Goal: Check status

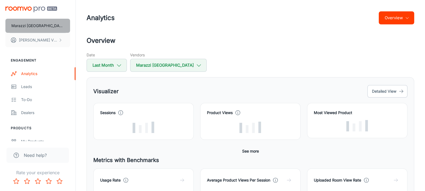
click at [33, 28] on p "Marazzi [GEOGRAPHIC_DATA]" at bounding box center [37, 26] width 53 height 6
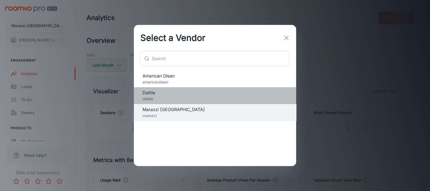
click at [153, 92] on span "Daltile" at bounding box center [214, 92] width 145 height 6
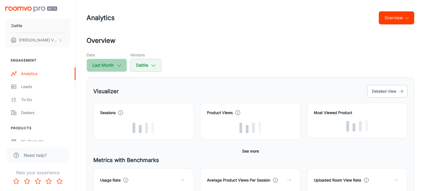
click at [114, 66] on button "Last Month" at bounding box center [106, 65] width 40 height 13
select select "7"
select select "2025"
select select "7"
select select "2025"
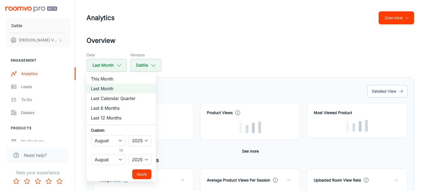
click at [200, 69] on div at bounding box center [215, 95] width 430 height 191
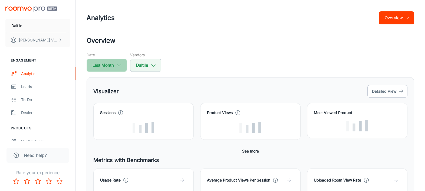
click at [117, 68] on button "Last Month" at bounding box center [106, 65] width 40 height 13
select select "7"
select select "2025"
select select "7"
select select "2025"
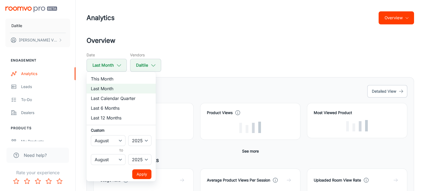
click at [208, 66] on div at bounding box center [215, 95] width 430 height 191
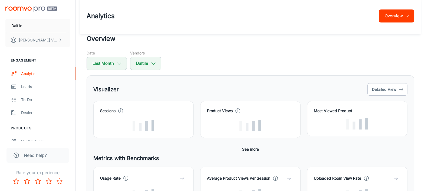
scroll to position [2, 0]
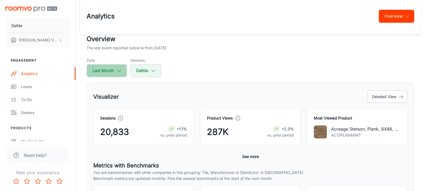
click at [111, 73] on button "Last Month" at bounding box center [106, 70] width 40 height 13
select select "7"
select select "2025"
select select "7"
select select "2025"
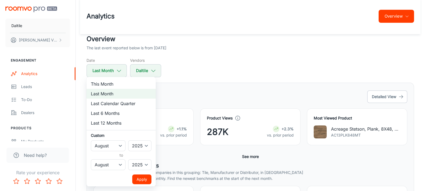
click at [207, 60] on div at bounding box center [215, 95] width 430 height 191
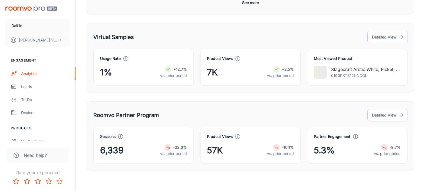
scroll to position [0, 0]
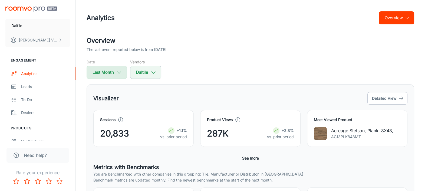
click at [118, 70] on icon "button" at bounding box center [119, 72] width 6 height 6
select select "7"
select select "2025"
select select "7"
select select "2025"
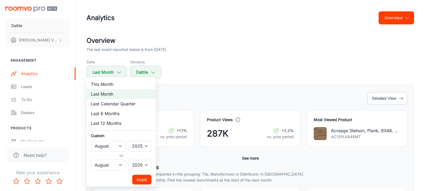
click at [245, 71] on div at bounding box center [215, 95] width 430 height 191
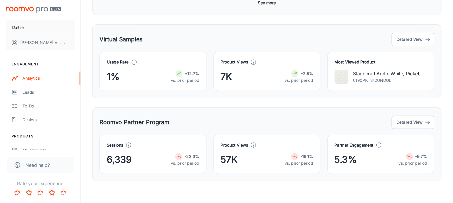
scroll to position [249, 0]
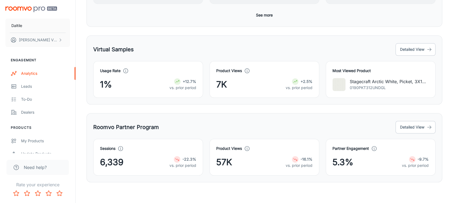
drag, startPoint x: 349, startPoint y: 0, endPoint x: 234, endPoint y: 109, distance: 158.3
click at [234, 109] on div "Visualizer Detailed View Sessions 20,833 +1.1% vs. prior period Product Views 2…" at bounding box center [264, 9] width 356 height 348
click at [422, 124] on button "Detailed View" at bounding box center [415, 127] width 40 height 12
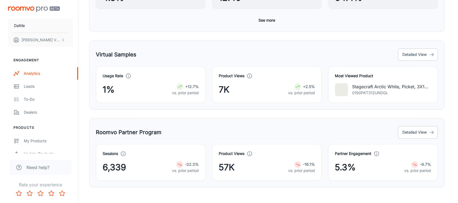
scroll to position [249, 0]
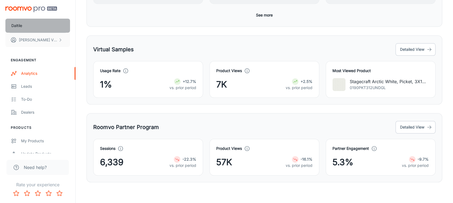
click at [39, 26] on button "Daltile" at bounding box center [37, 26] width 65 height 14
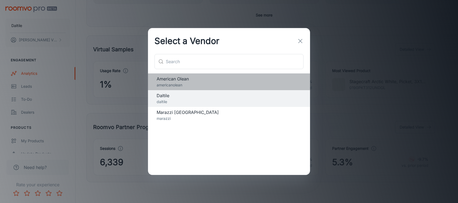
click at [163, 78] on span "American Olean" at bounding box center [229, 79] width 145 height 6
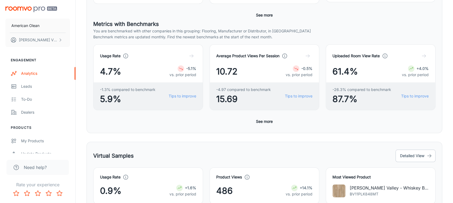
scroll to position [0, 0]
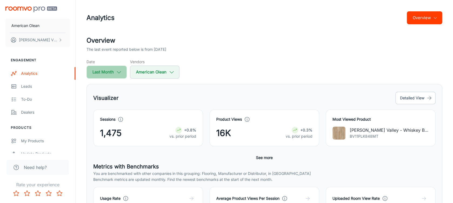
click at [104, 68] on button "Last Month" at bounding box center [106, 72] width 40 height 13
select select "7"
select select "2025"
select select "7"
select select "2025"
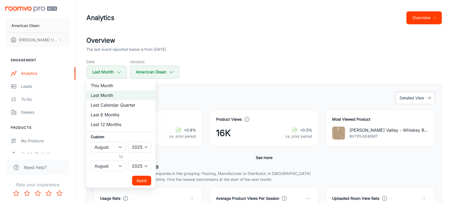
click at [276, 46] on div at bounding box center [229, 101] width 458 height 203
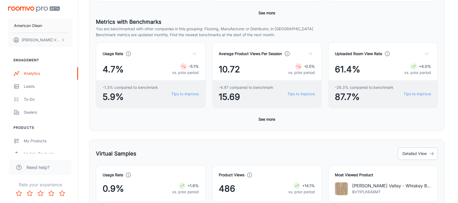
scroll to position [249, 0]
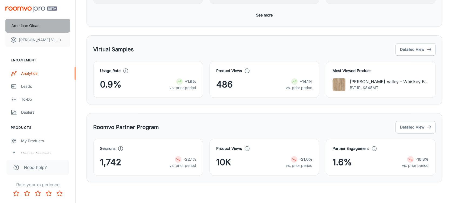
click at [29, 26] on p "American Olean" at bounding box center [25, 26] width 28 height 6
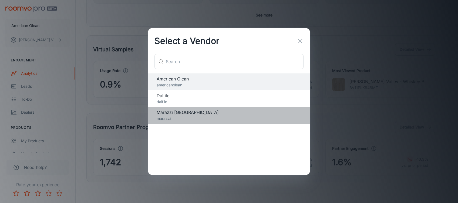
click at [178, 118] on p "marazzi" at bounding box center [229, 119] width 145 height 6
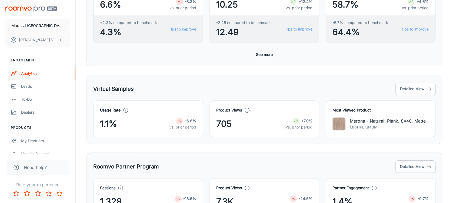
scroll to position [0, 0]
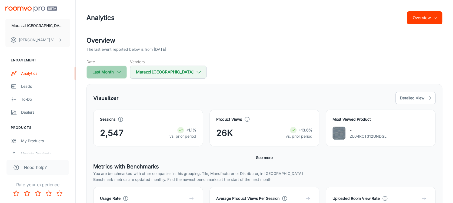
click at [115, 74] on button "Last Month" at bounding box center [106, 72] width 40 height 13
select select "7"
select select "2025"
select select "7"
select select "2025"
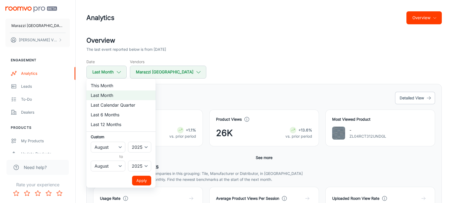
click at [197, 88] on div at bounding box center [229, 101] width 458 height 203
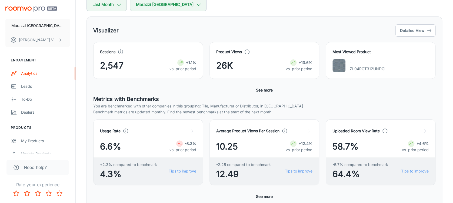
scroll to position [60, 0]
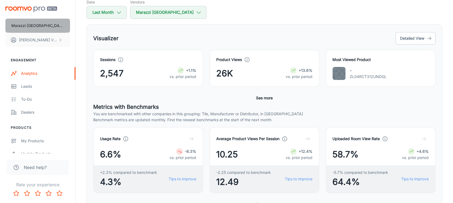
click at [47, 28] on button "Marazzi [GEOGRAPHIC_DATA]" at bounding box center [37, 26] width 65 height 14
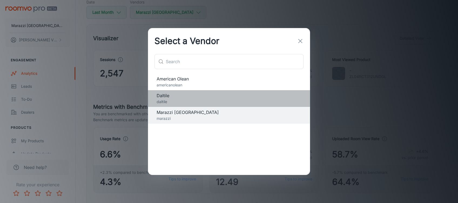
click at [174, 99] on p "daltile" at bounding box center [229, 102] width 145 height 6
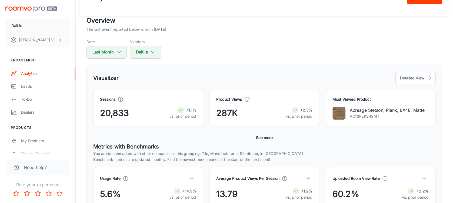
scroll to position [20, 0]
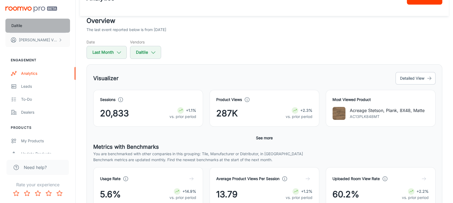
click at [52, 25] on button "Daltile" at bounding box center [37, 26] width 65 height 14
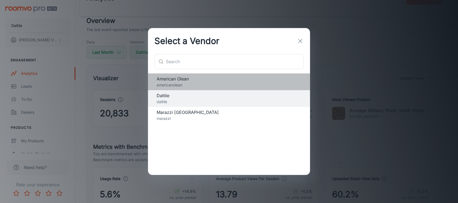
click at [191, 84] on p "americanolean" at bounding box center [229, 85] width 145 height 6
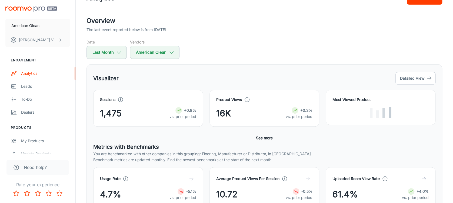
scroll to position [0, 0]
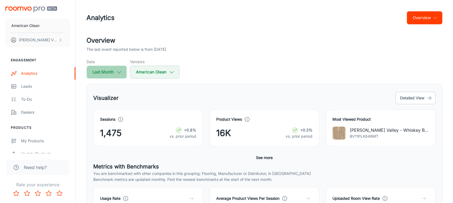
click at [115, 75] on button "Last Month" at bounding box center [106, 72] width 40 height 13
select select "7"
select select "2025"
select select "7"
select select "2025"
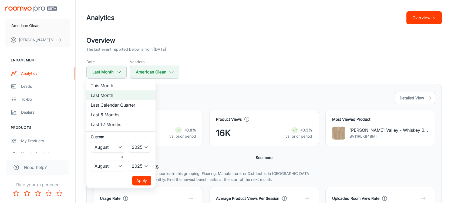
click at [242, 65] on div at bounding box center [229, 101] width 458 height 203
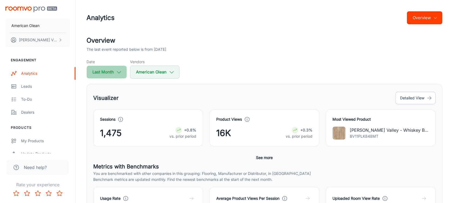
click at [108, 69] on button "Last Month" at bounding box center [106, 72] width 40 height 13
select select "7"
select select "2025"
select select "7"
select select "2025"
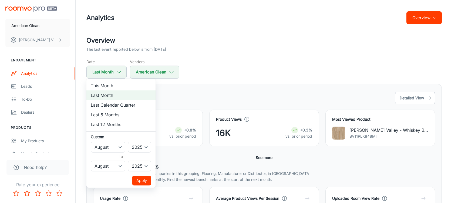
click at [263, 50] on div at bounding box center [229, 101] width 458 height 203
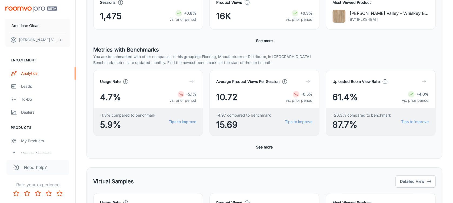
scroll to position [122, 0]
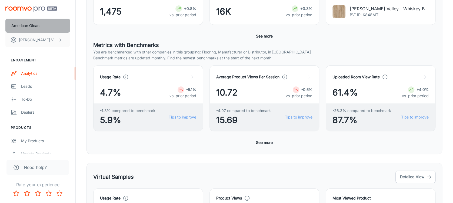
click at [46, 31] on button "American Olean" at bounding box center [37, 26] width 65 height 14
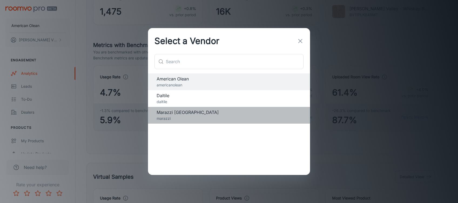
click at [159, 114] on span "Marazzi [GEOGRAPHIC_DATA]" at bounding box center [229, 112] width 145 height 6
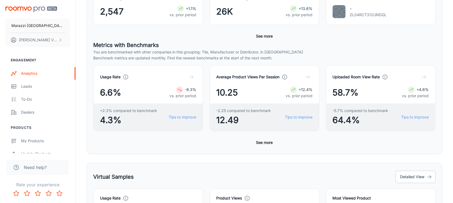
scroll to position [0, 0]
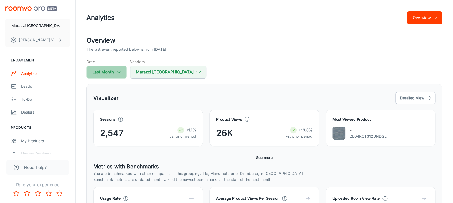
click at [117, 68] on button "Last Month" at bounding box center [106, 72] width 40 height 13
select select "7"
select select "2025"
select select "7"
select select "2025"
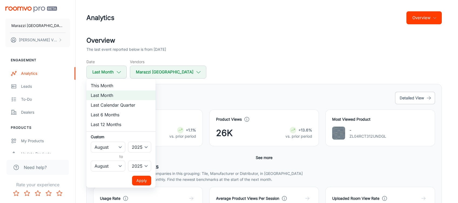
click at [284, 43] on div at bounding box center [229, 101] width 458 height 203
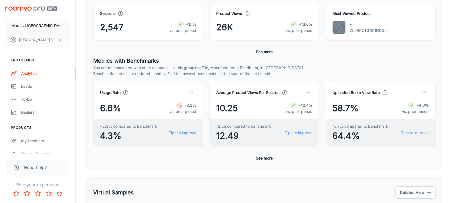
scroll to position [106, 0]
